Goal: Task Accomplishment & Management: Manage account settings

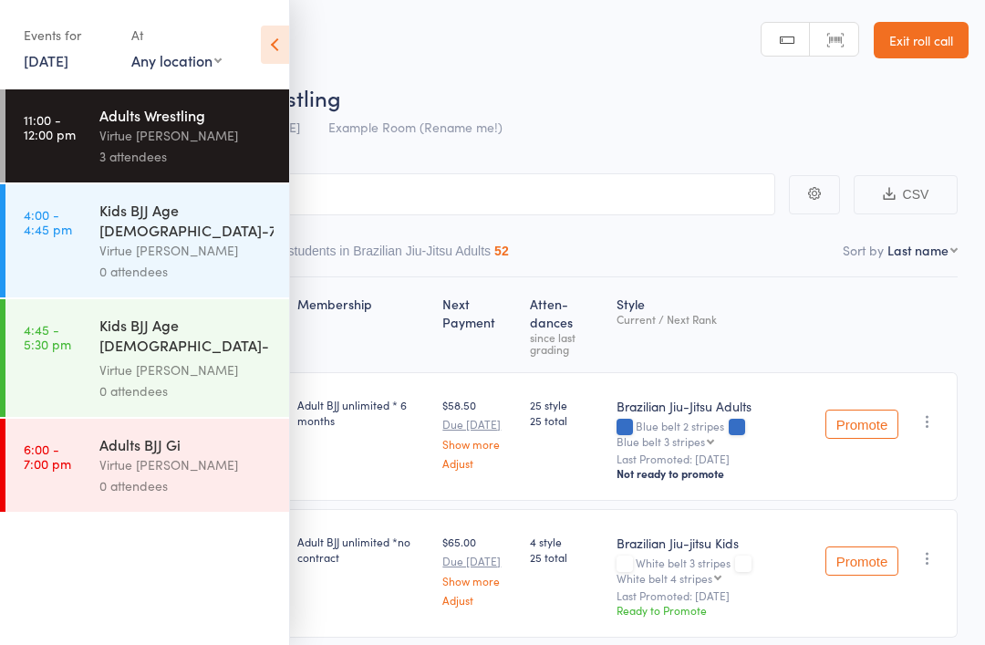
click at [925, 51] on link "Exit roll call" at bounding box center [921, 40] width 95 height 36
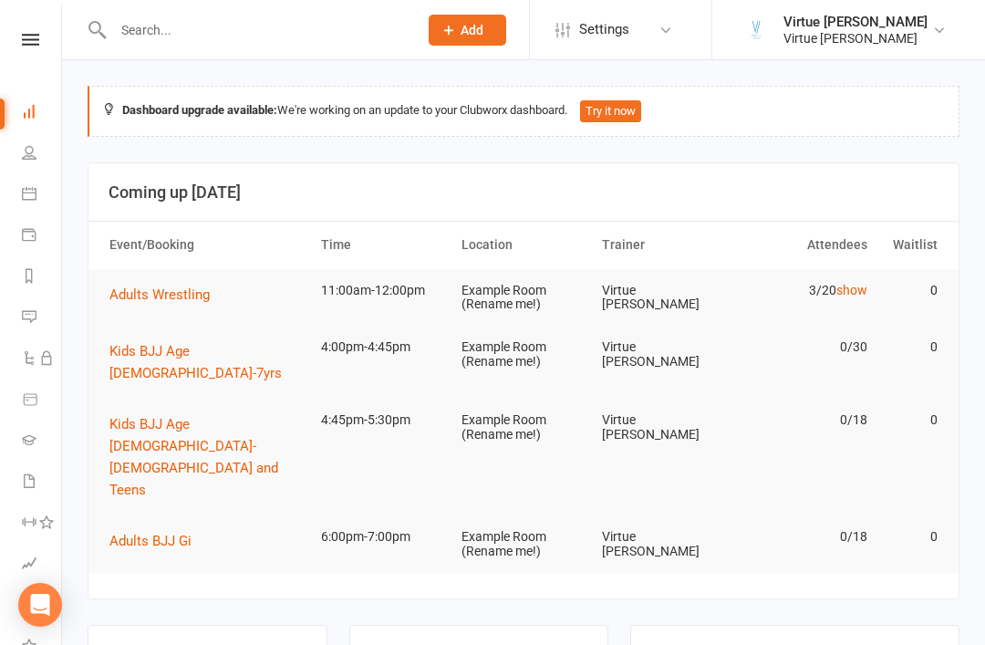
click at [25, 154] on icon at bounding box center [29, 152] width 15 height 15
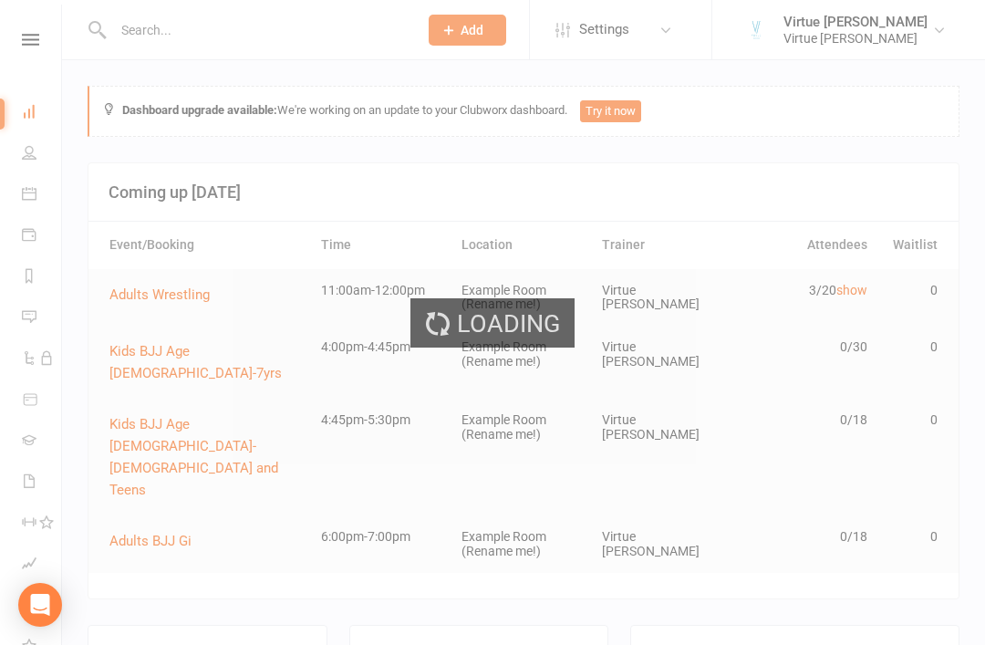
select select "100"
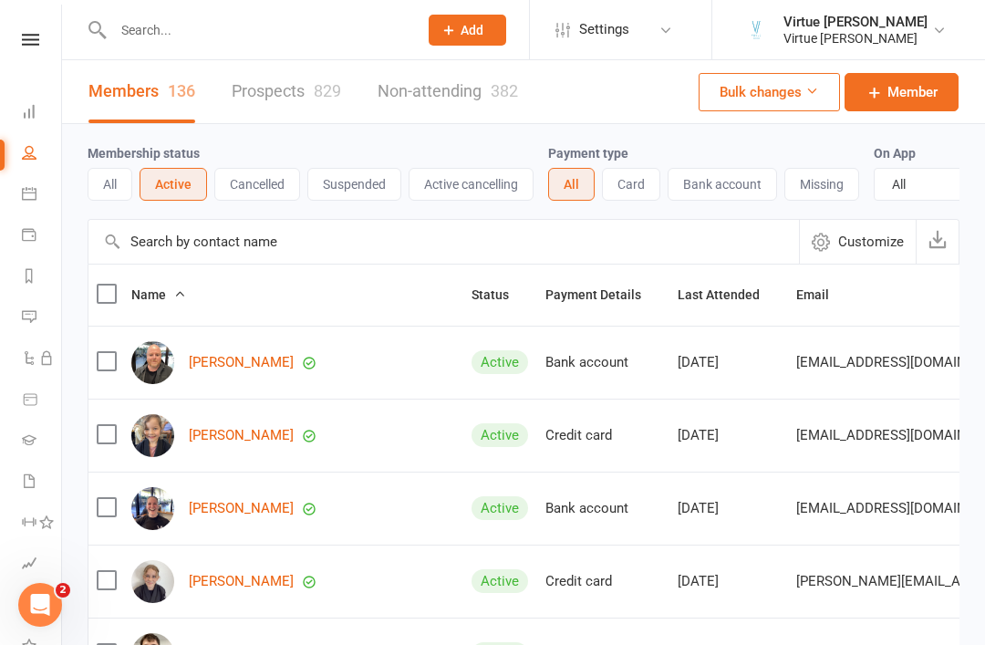
click at [16, 37] on link at bounding box center [30, 40] width 65 height 12
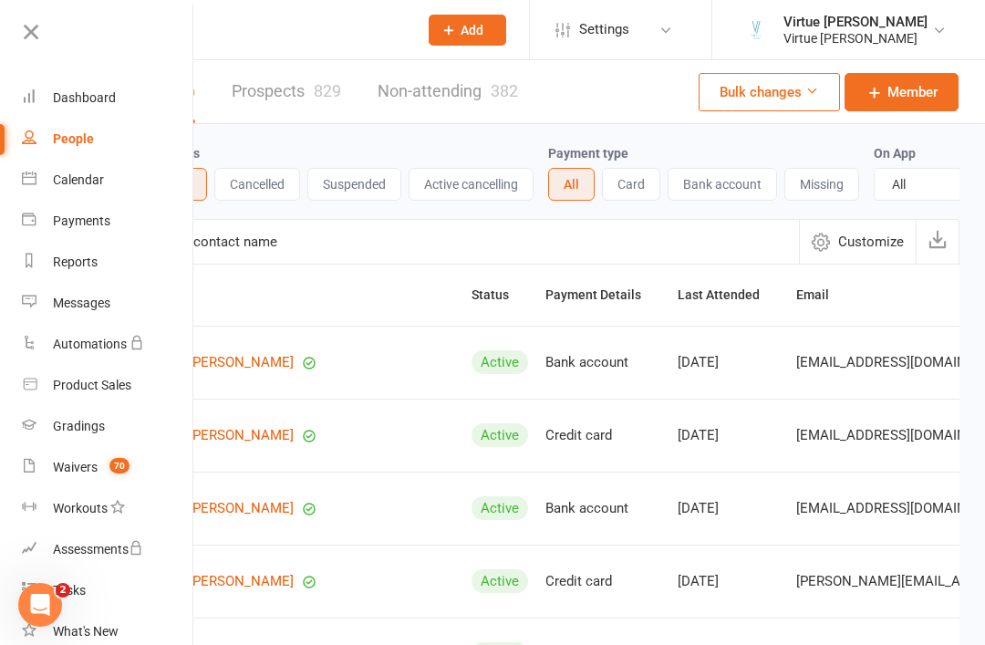
click at [74, 459] on link "Waivers 70" at bounding box center [108, 467] width 172 height 41
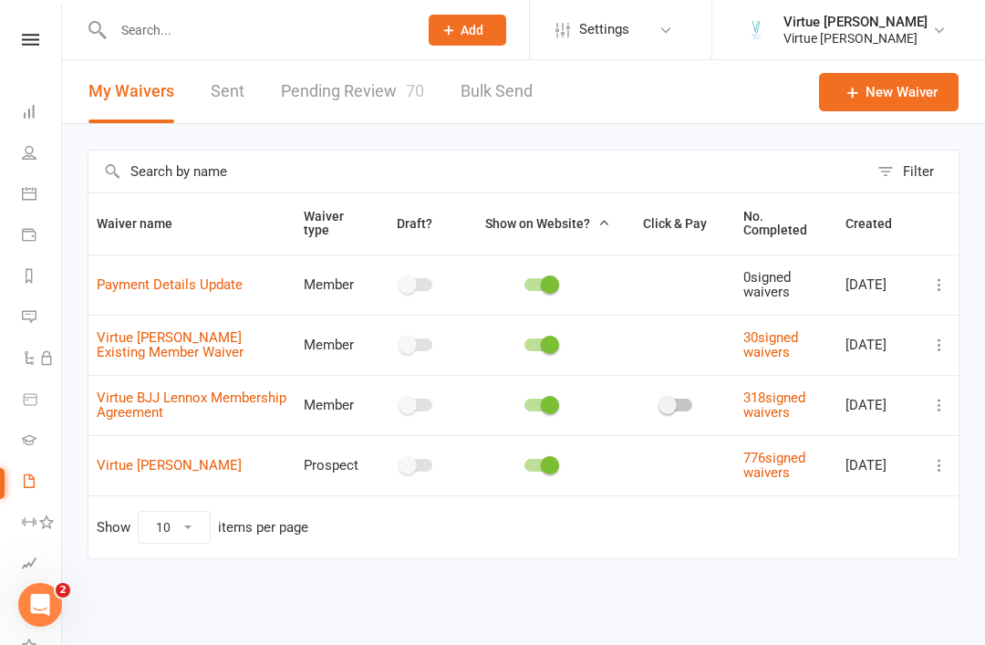
click at [370, 81] on link "Pending Review 70" at bounding box center [352, 91] width 143 height 63
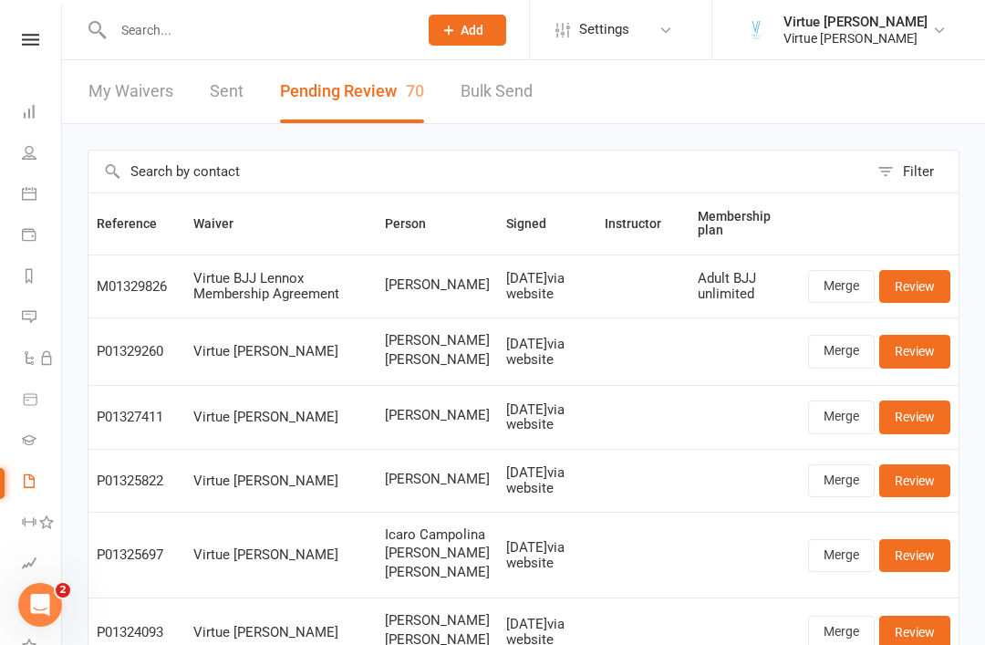
click at [927, 285] on link "Review" at bounding box center [914, 286] width 71 height 33
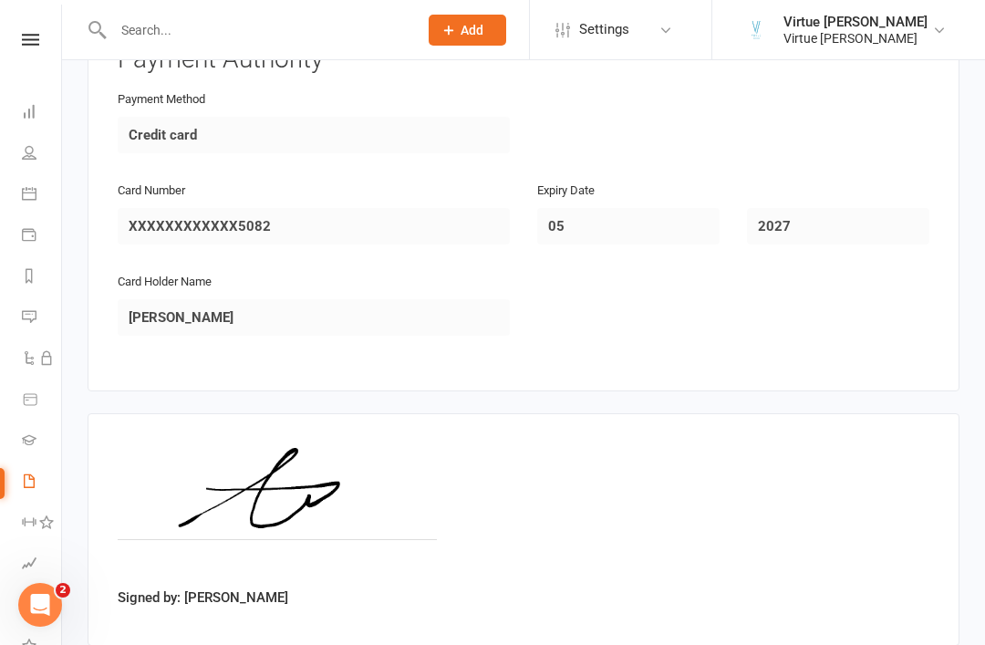
scroll to position [1663, 0]
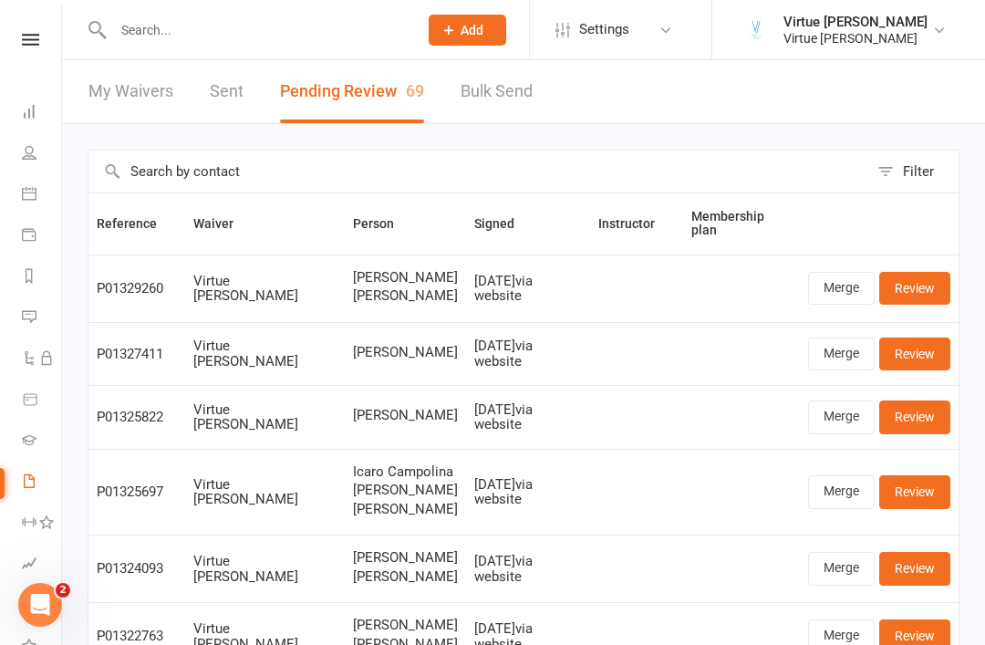
click at [2, 152] on li "People" at bounding box center [30, 154] width 61 height 41
click at [46, 166] on link "People" at bounding box center [42, 154] width 41 height 41
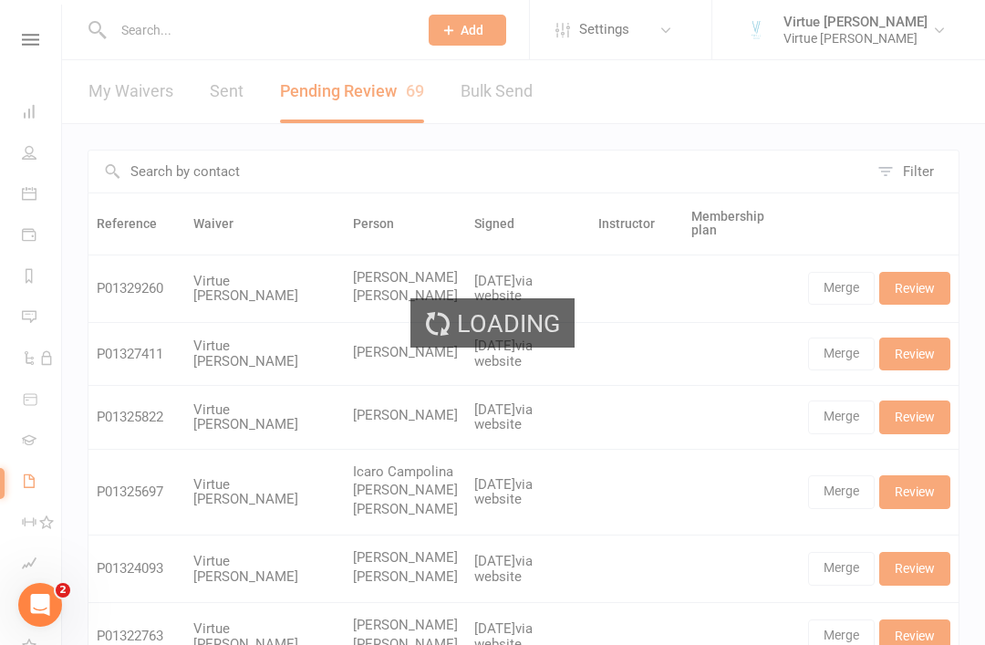
select select "100"
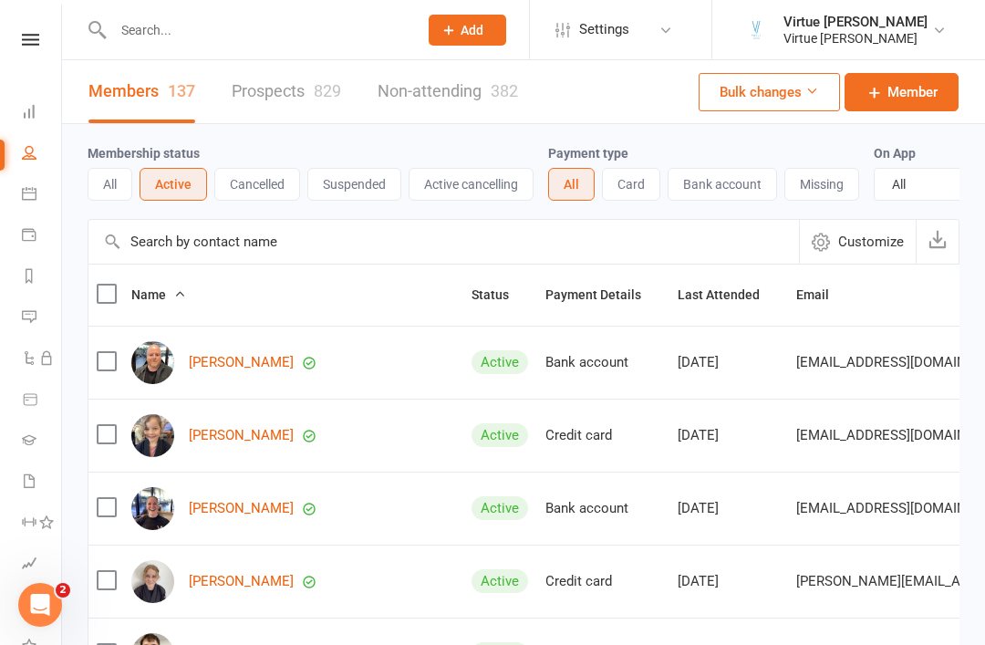
scroll to position [1, 0]
click at [592, 240] on input "text" at bounding box center [443, 241] width 710 height 44
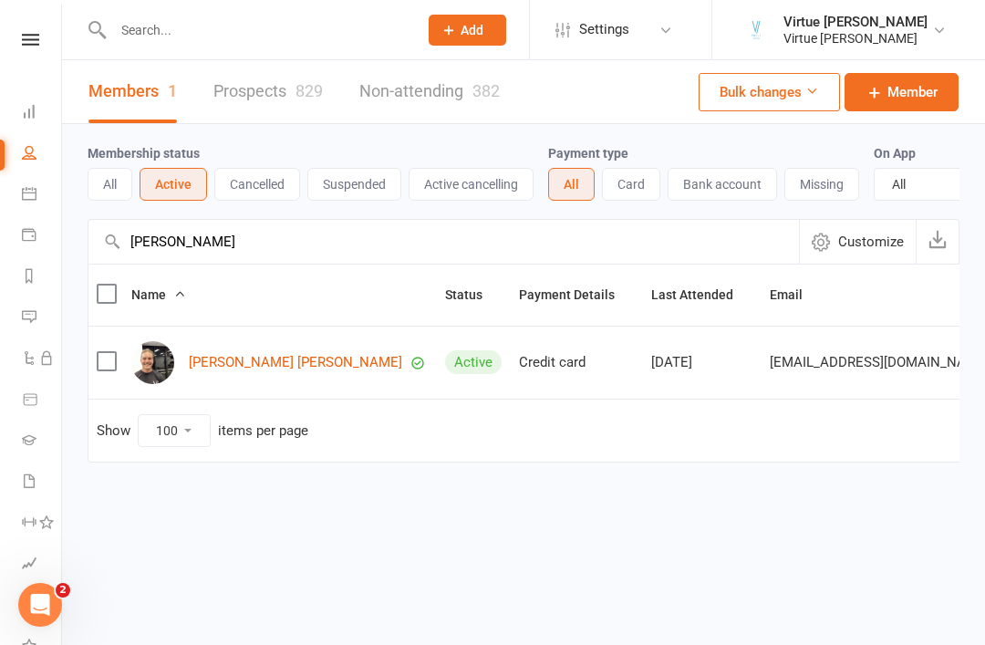
scroll to position [0, 0]
type input "Conrad"
click at [284, 365] on link "Conrad Douglas Powell" at bounding box center [295, 363] width 213 height 16
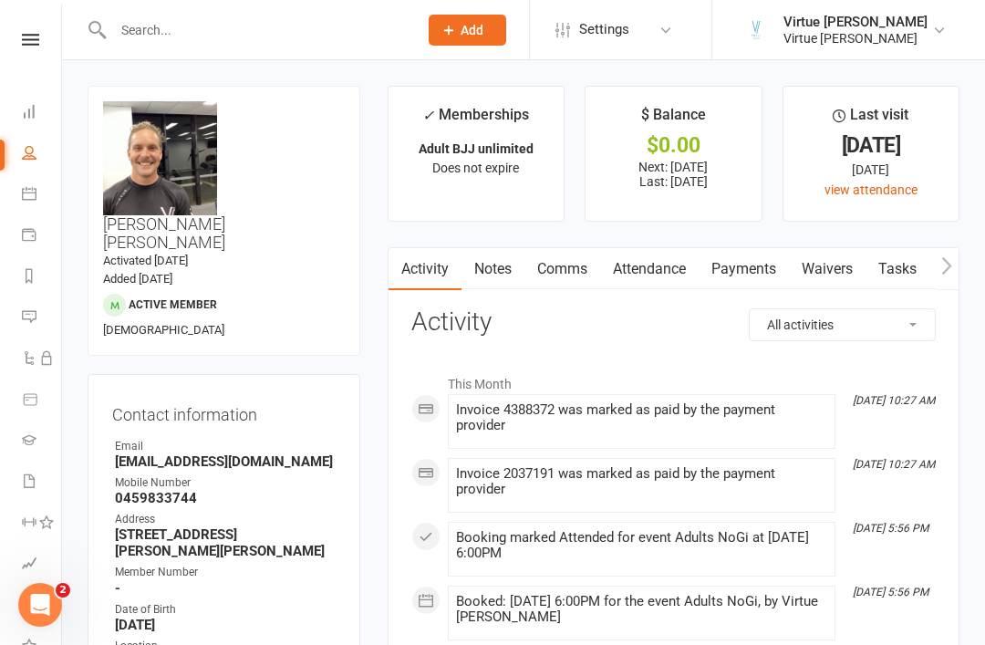
click at [22, 160] on link "People" at bounding box center [42, 154] width 41 height 41
select select "100"
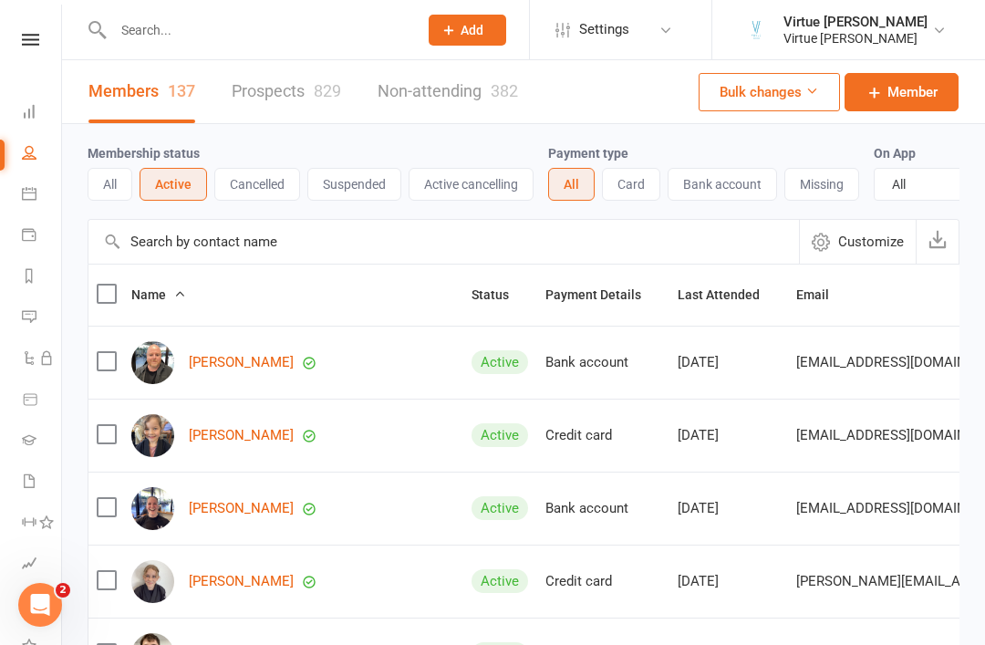
click at [241, 240] on input "text" at bounding box center [443, 242] width 710 height 44
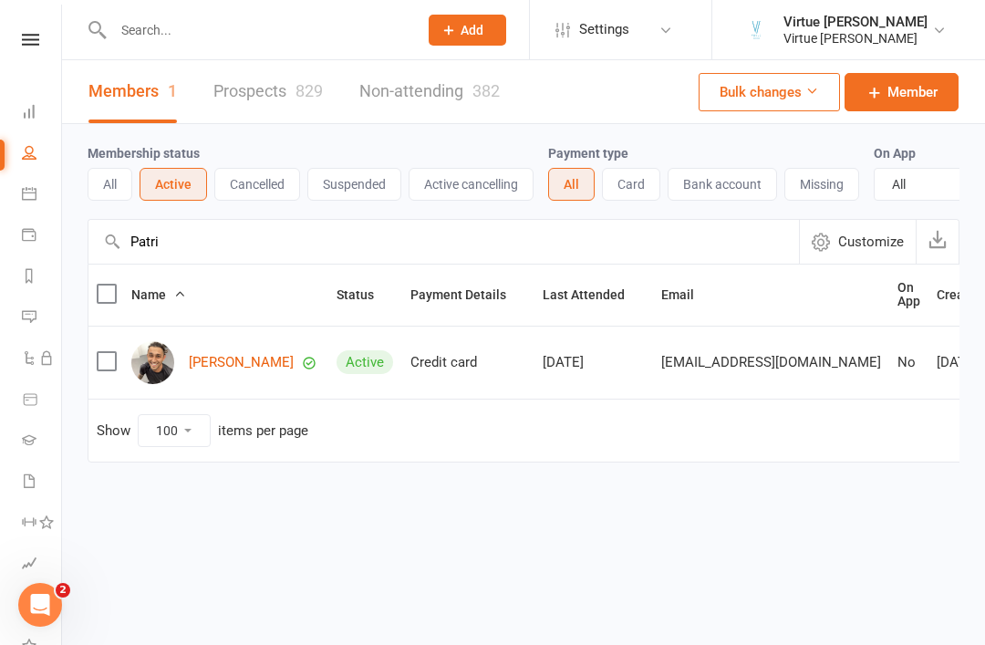
type input "Patri"
click at [235, 369] on link "Patrick Howard" at bounding box center [241, 363] width 105 height 16
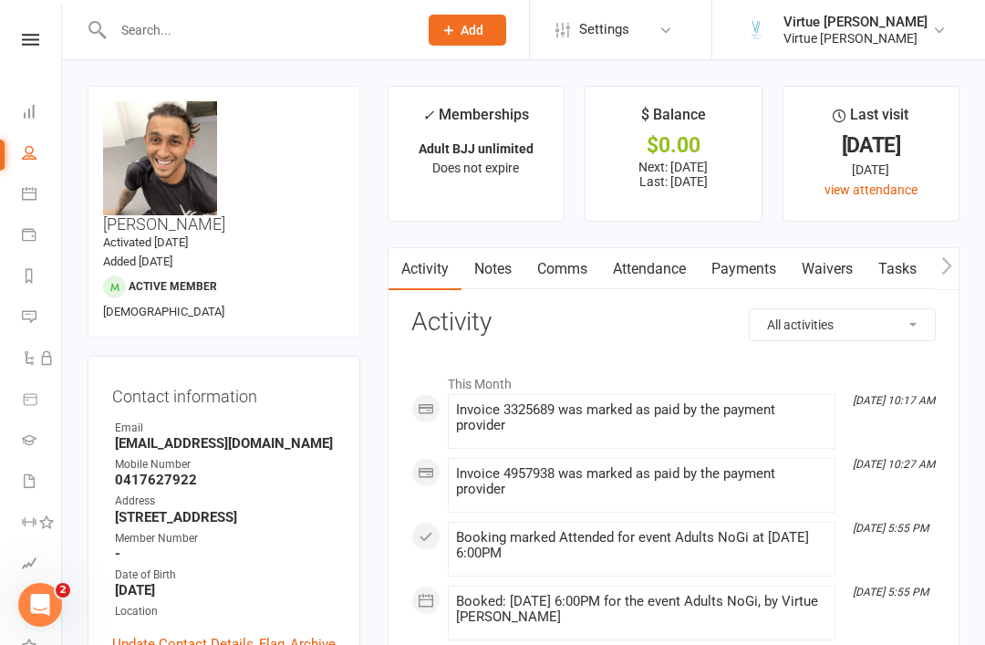
click at [38, 154] on link "People" at bounding box center [42, 154] width 41 height 41
select select "100"
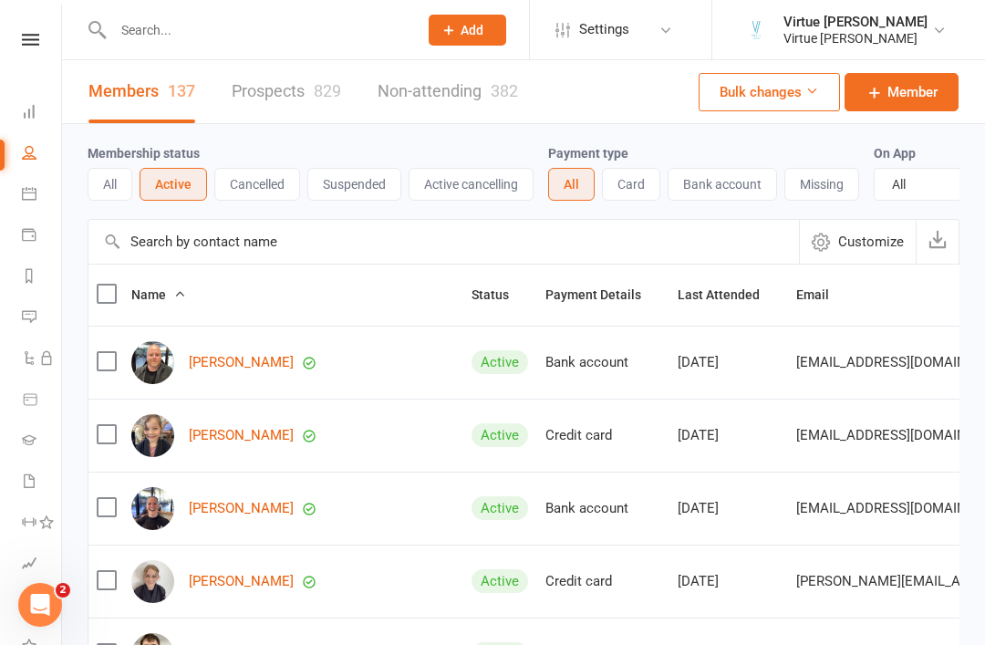
click at [182, 239] on input "text" at bounding box center [443, 242] width 710 height 44
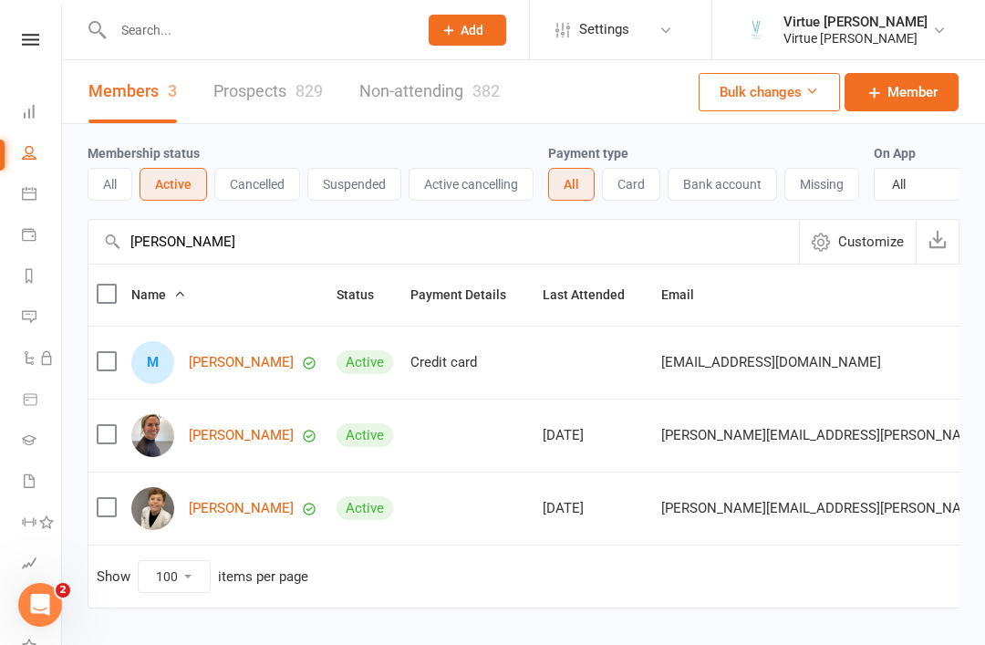
type input "Martin"
click at [230, 366] on link "Martin Alvarez" at bounding box center [241, 363] width 105 height 16
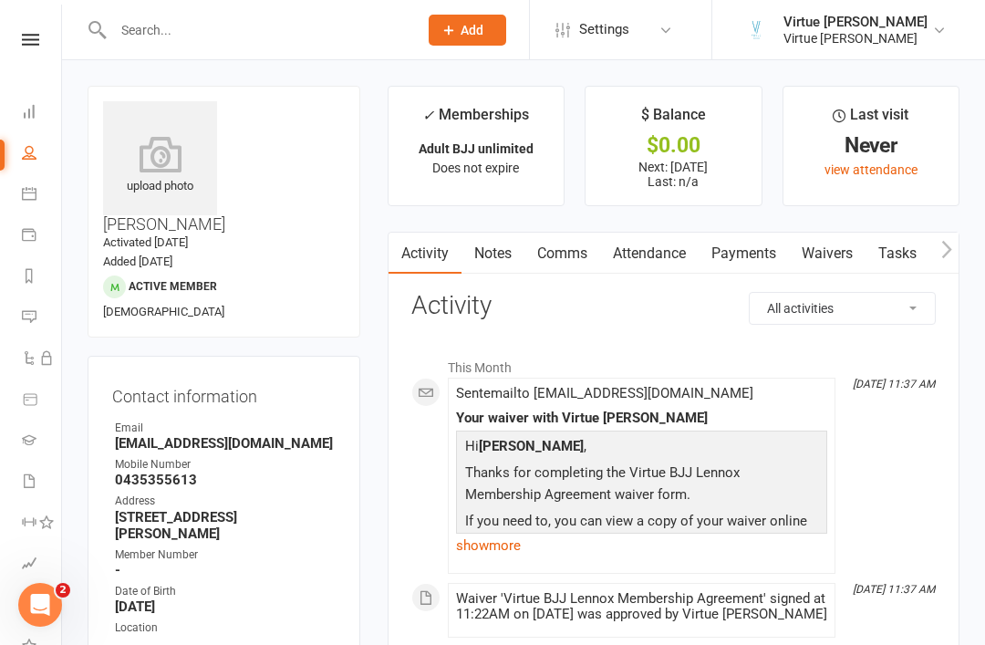
click at [18, 152] on li "People" at bounding box center [30, 154] width 61 height 41
click at [33, 148] on icon at bounding box center [29, 152] width 15 height 15
select select "100"
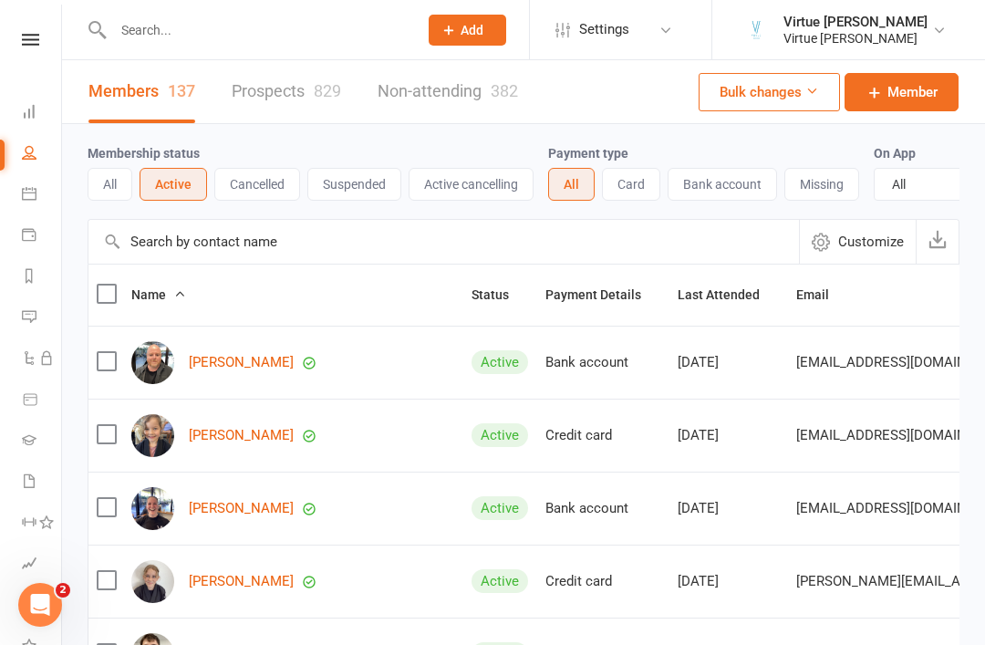
click at [183, 252] on input "text" at bounding box center [443, 242] width 710 height 44
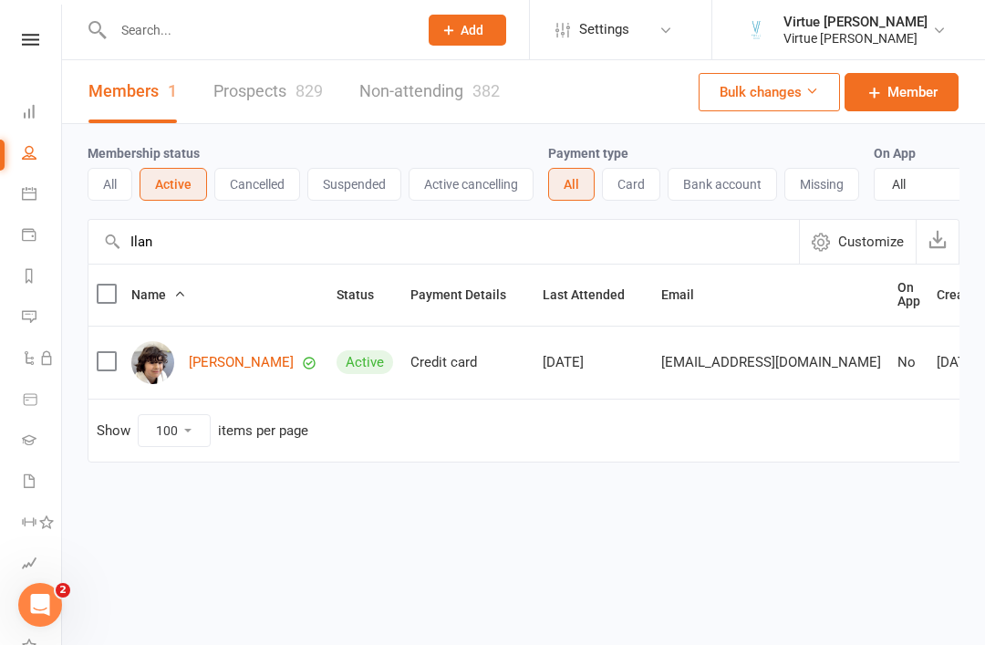
type input "Ilan"
click at [214, 360] on link "Ilan Vitkin" at bounding box center [241, 363] width 105 height 16
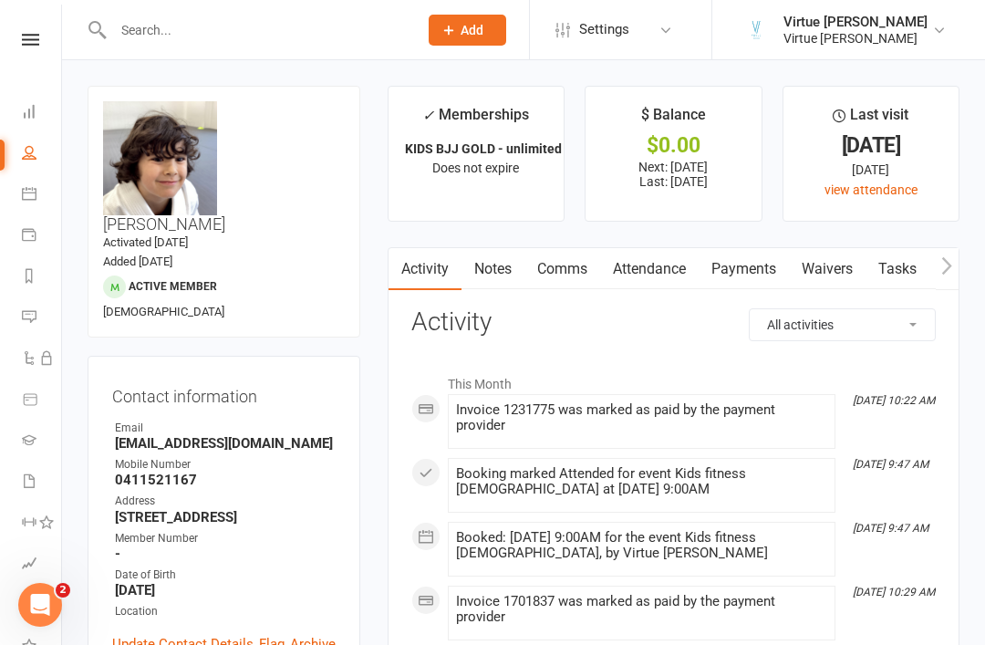
click at [22, 150] on link "People" at bounding box center [42, 154] width 41 height 41
select select "100"
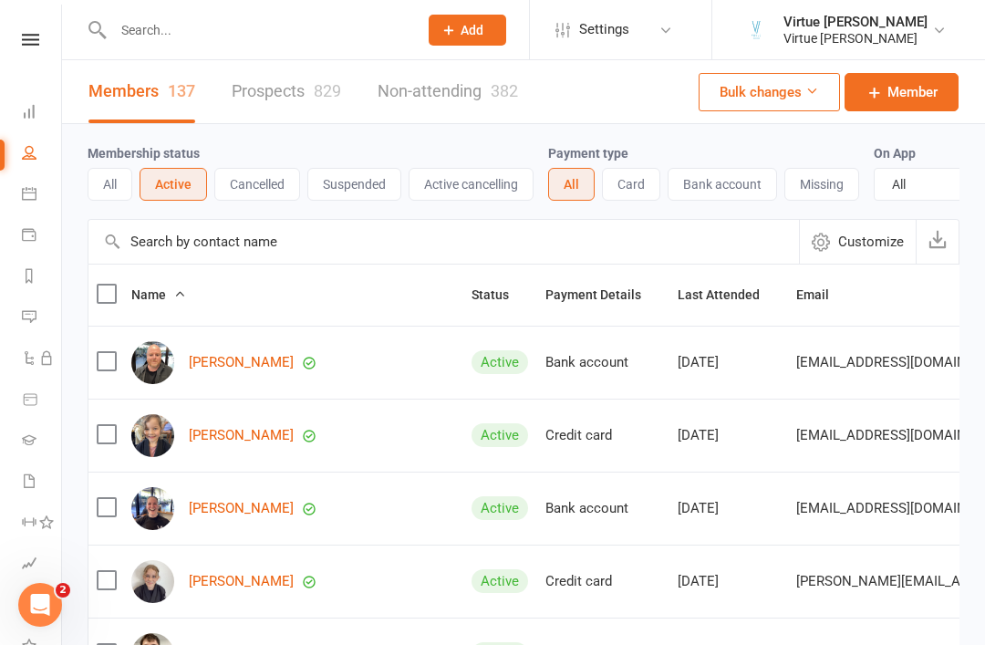
click at [230, 232] on input "text" at bounding box center [443, 242] width 710 height 44
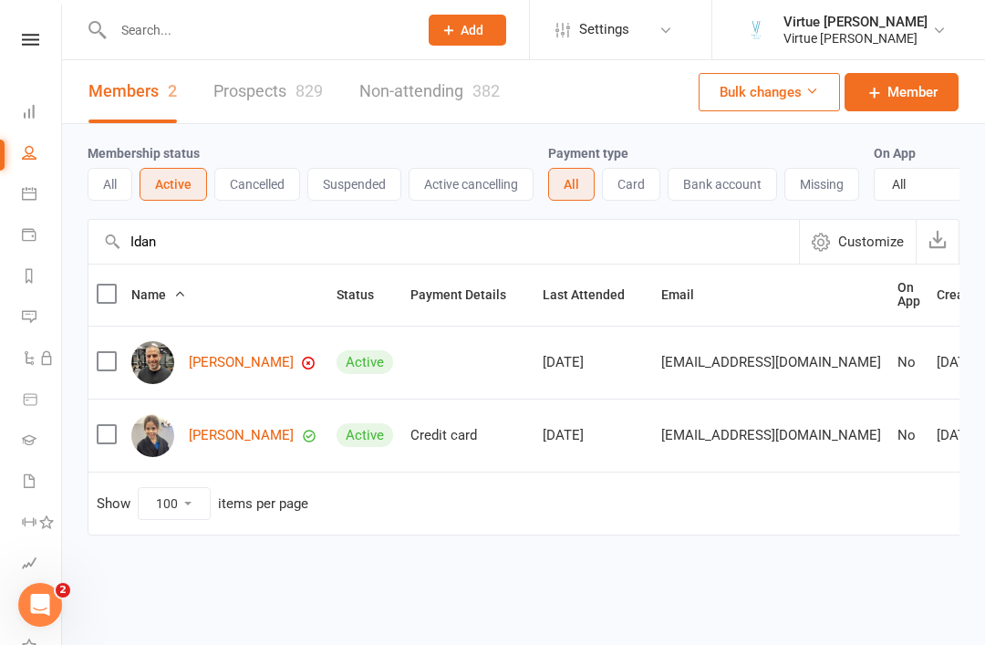
type input "Idan"
click at [236, 368] on link "Idan Gonen" at bounding box center [241, 363] width 105 height 16
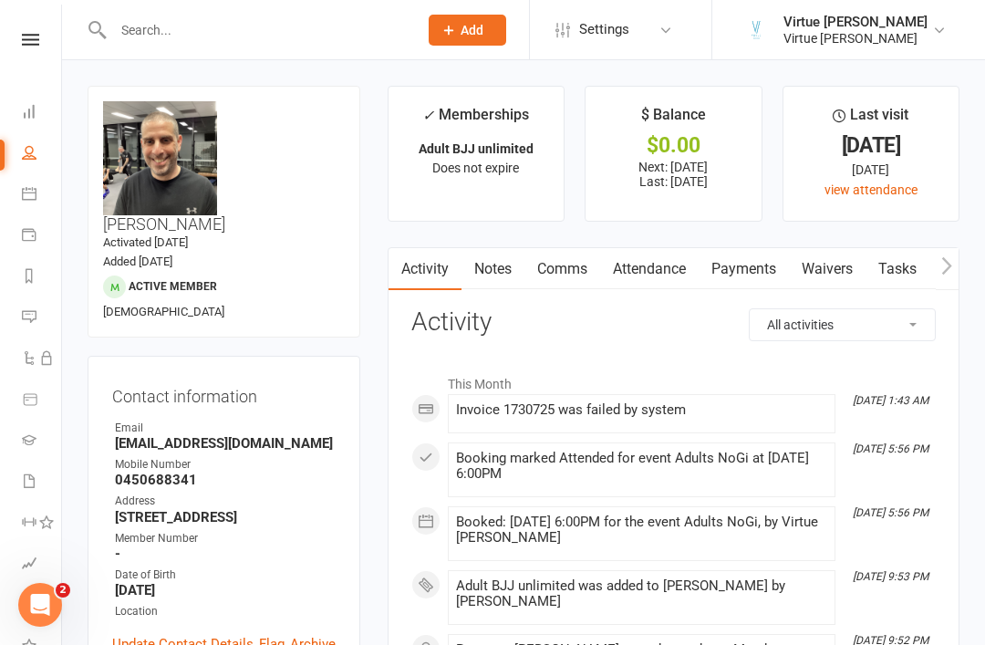
click at [740, 281] on link "Payments" at bounding box center [744, 269] width 90 height 42
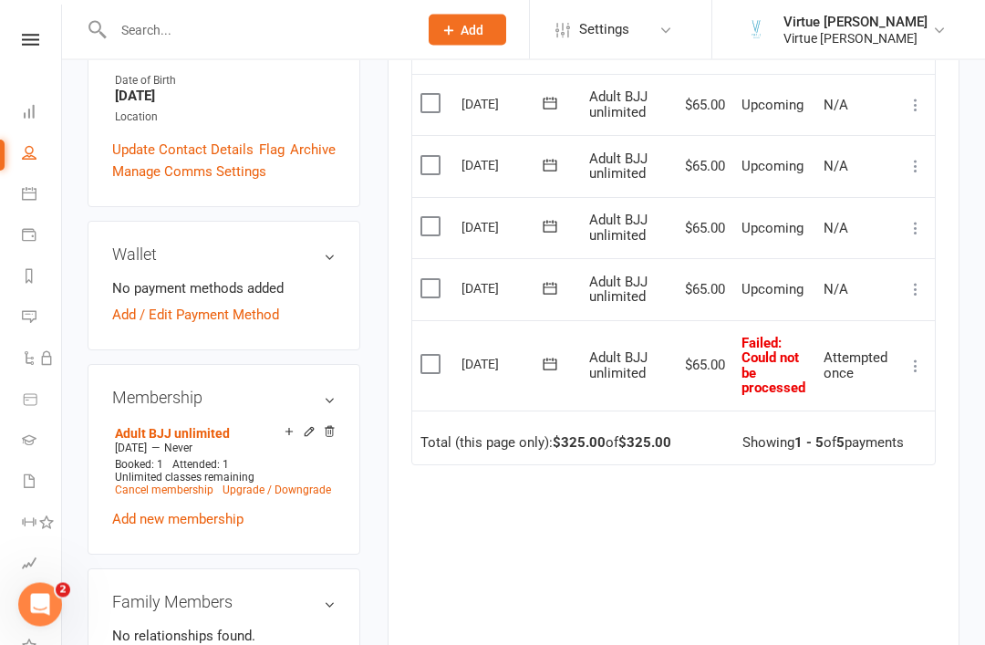
scroll to position [494, 0]
click at [553, 357] on icon at bounding box center [550, 363] width 14 height 12
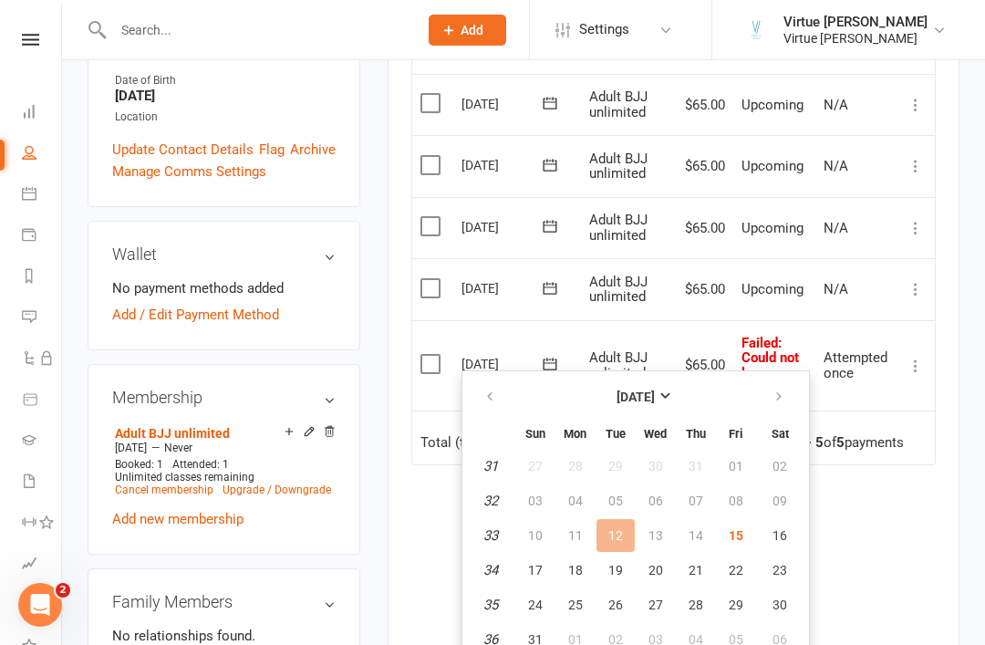
click at [859, 579] on div "Due Contact Membership Amount Status History Invoice # Select this 09 Sep 2025 …" at bounding box center [673, 363] width 524 height 675
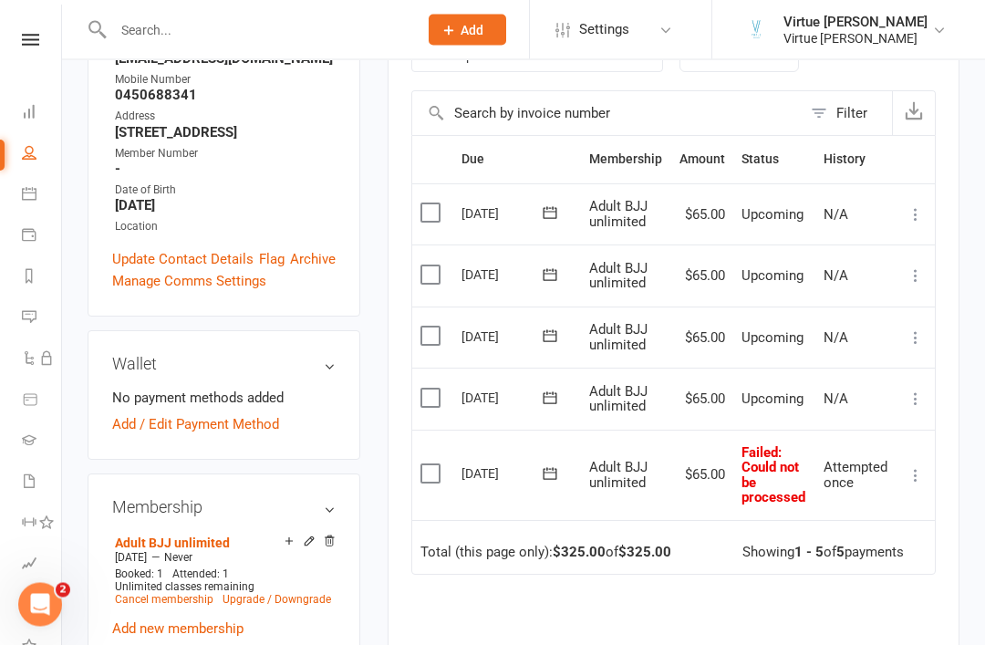
scroll to position [410, 0]
